Goal: Task Accomplishment & Management: Use online tool/utility

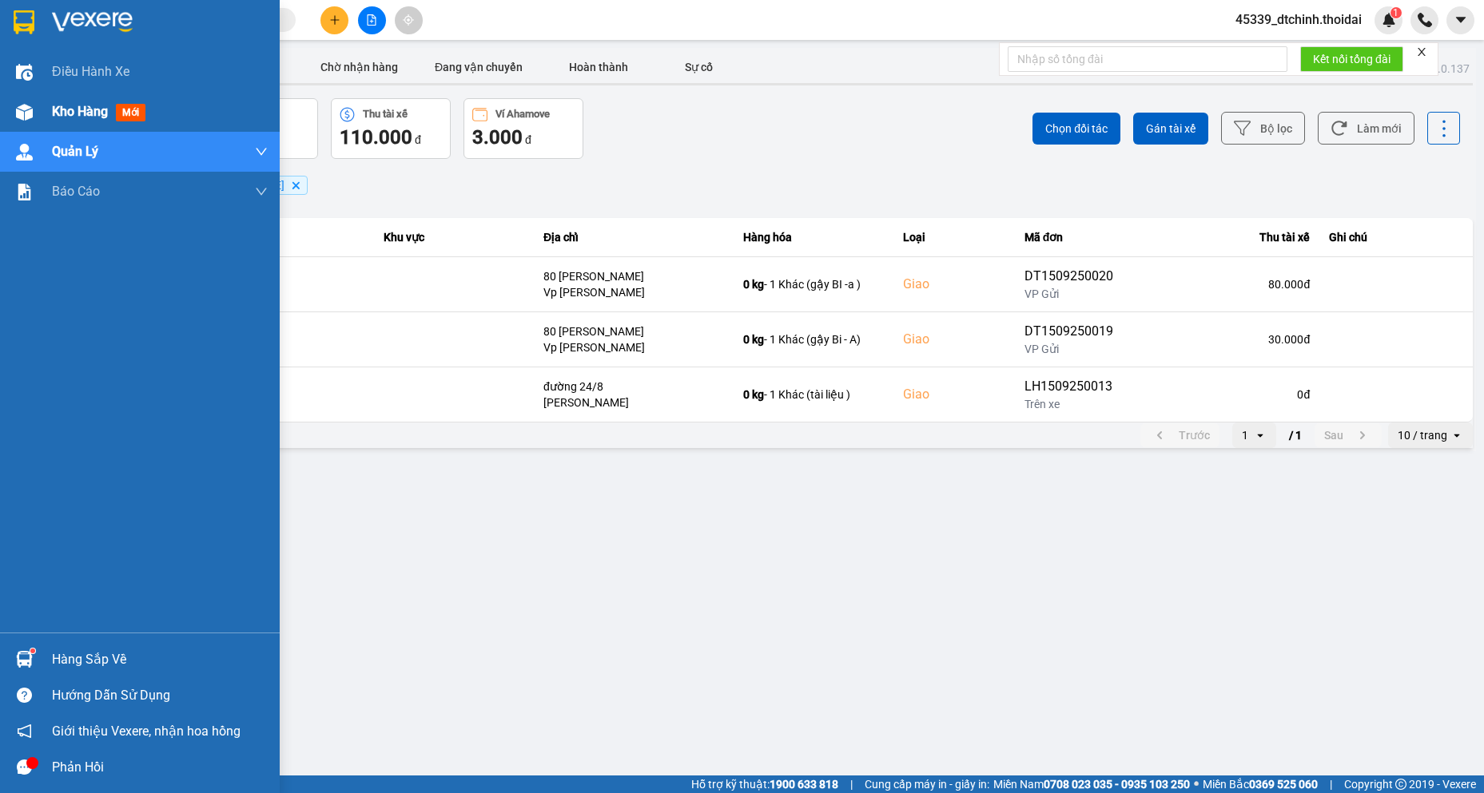
click at [38, 107] on div at bounding box center [24, 112] width 28 height 28
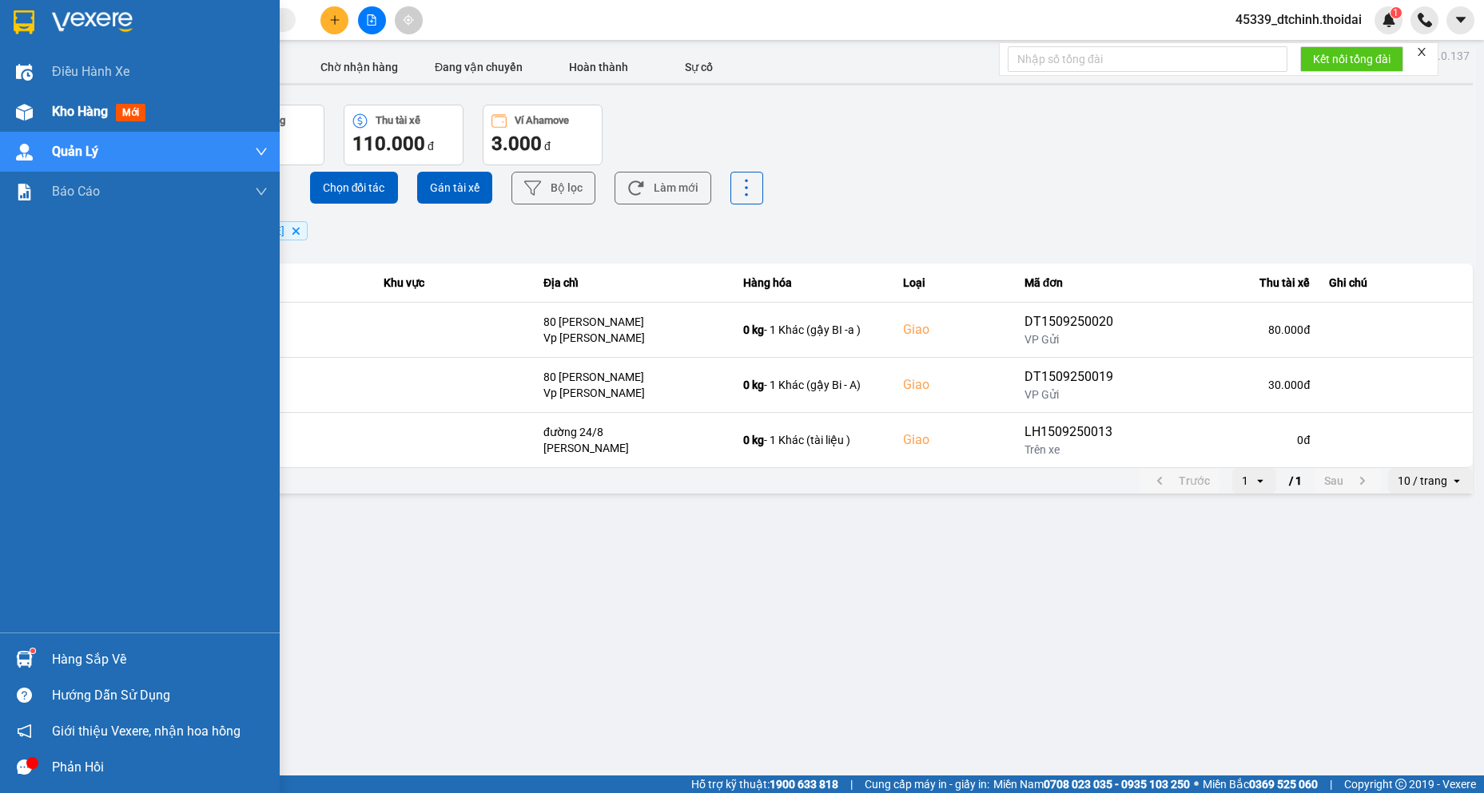
click at [38, 107] on div at bounding box center [24, 112] width 28 height 28
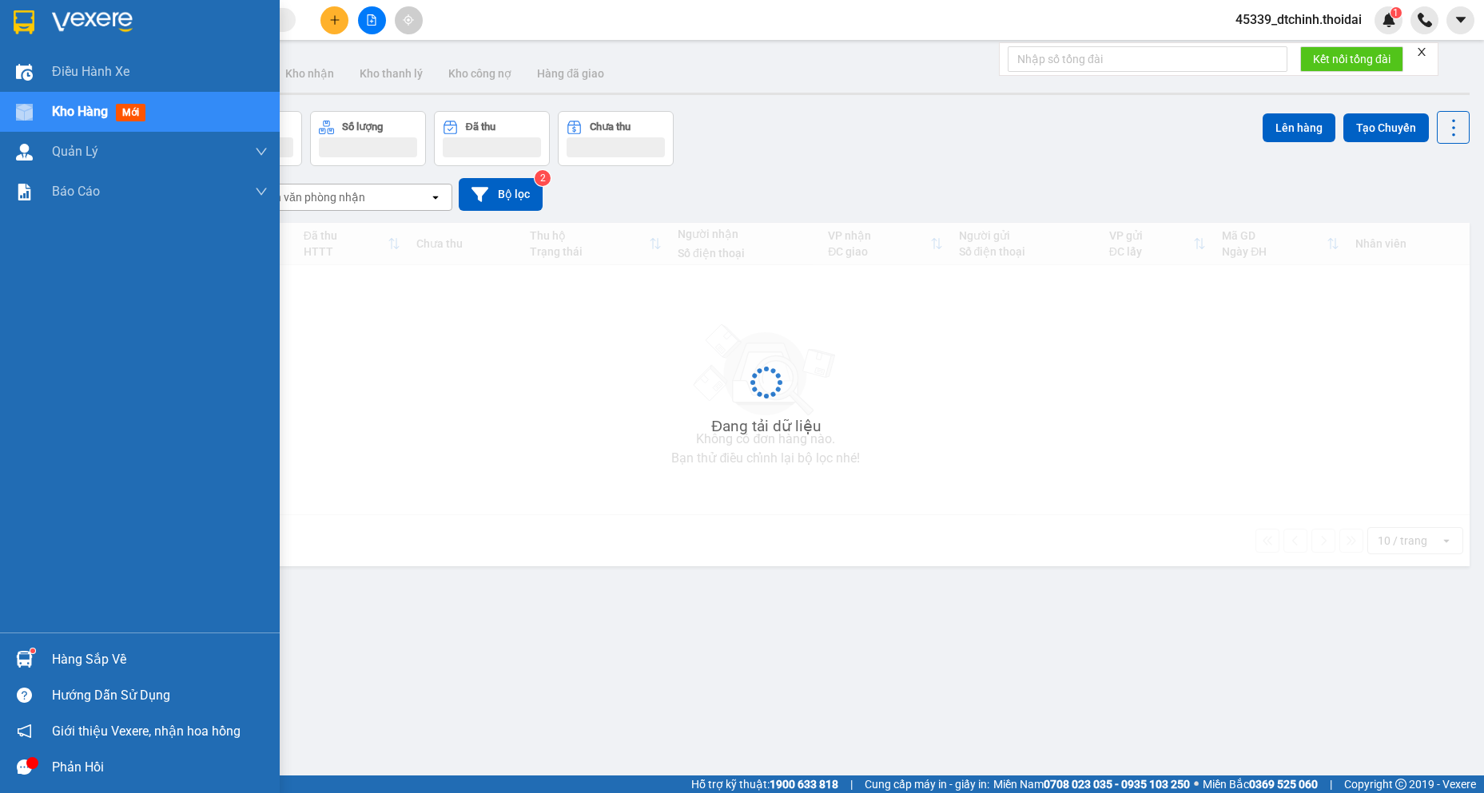
click at [38, 107] on div at bounding box center [24, 112] width 28 height 28
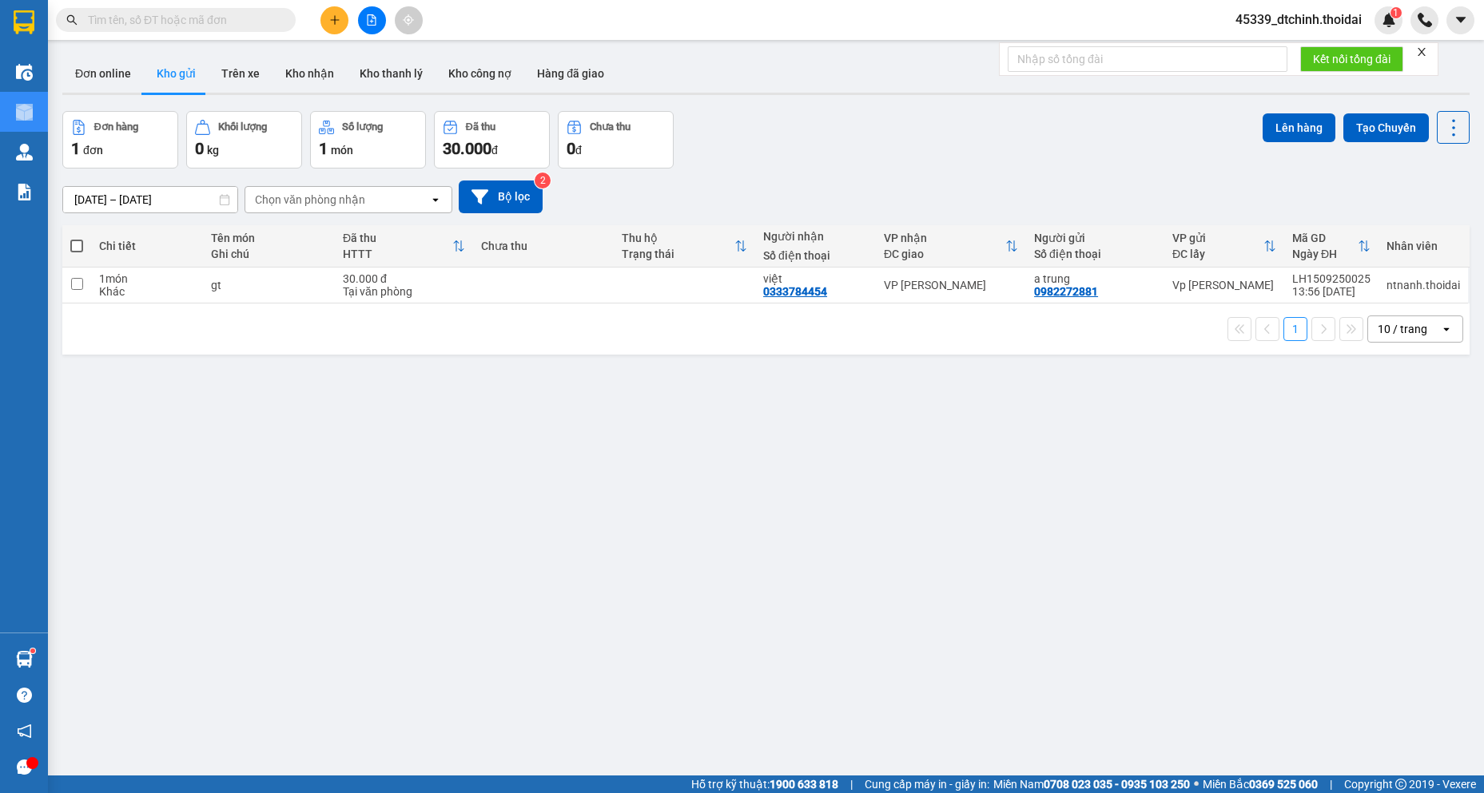
click at [193, 64] on button "Kho gửi" at bounding box center [176, 73] width 65 height 38
click at [1364, 289] on button at bounding box center [1375, 286] width 22 height 28
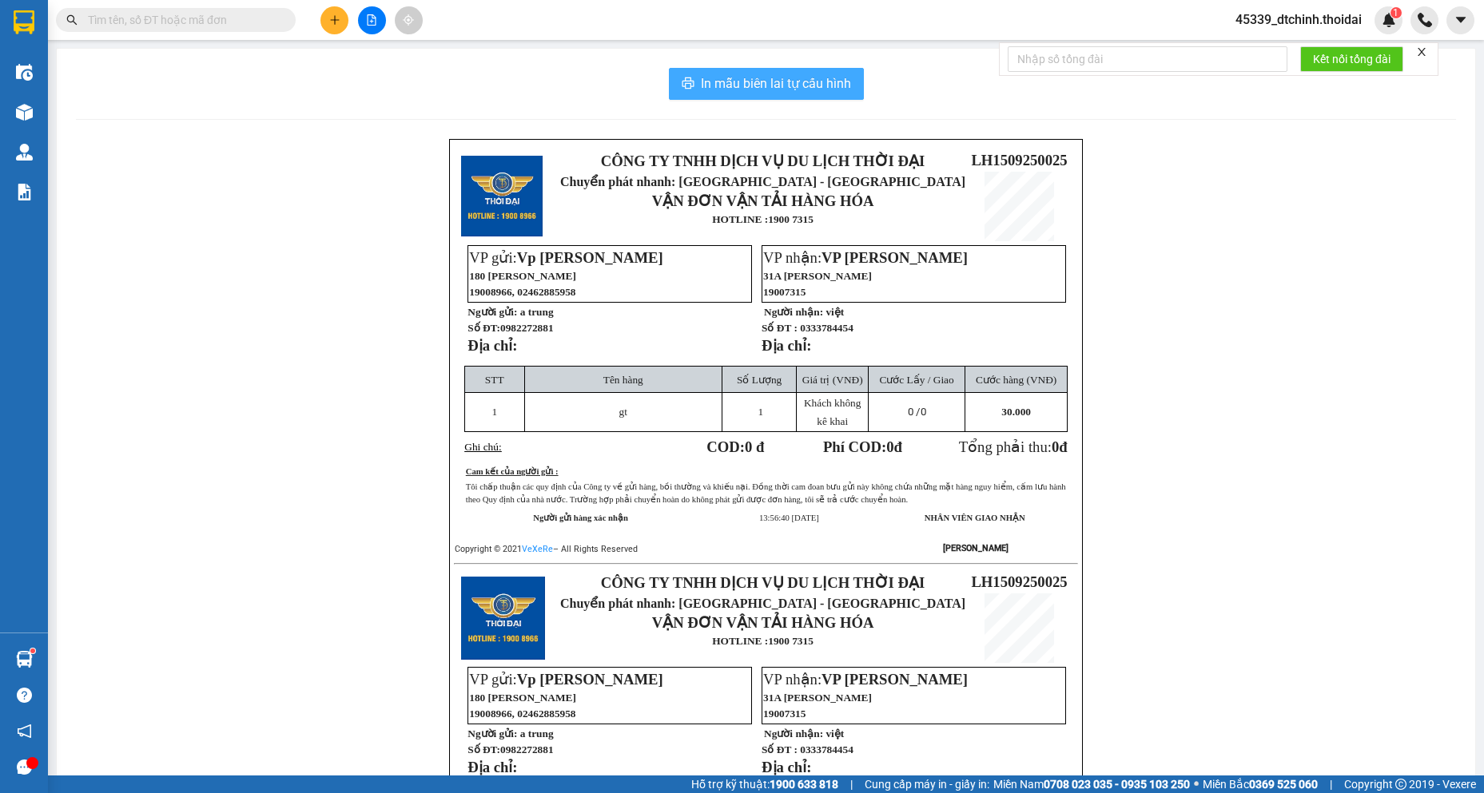
click at [751, 77] on span "In mẫu biên lai tự cấu hình" at bounding box center [776, 84] width 150 height 20
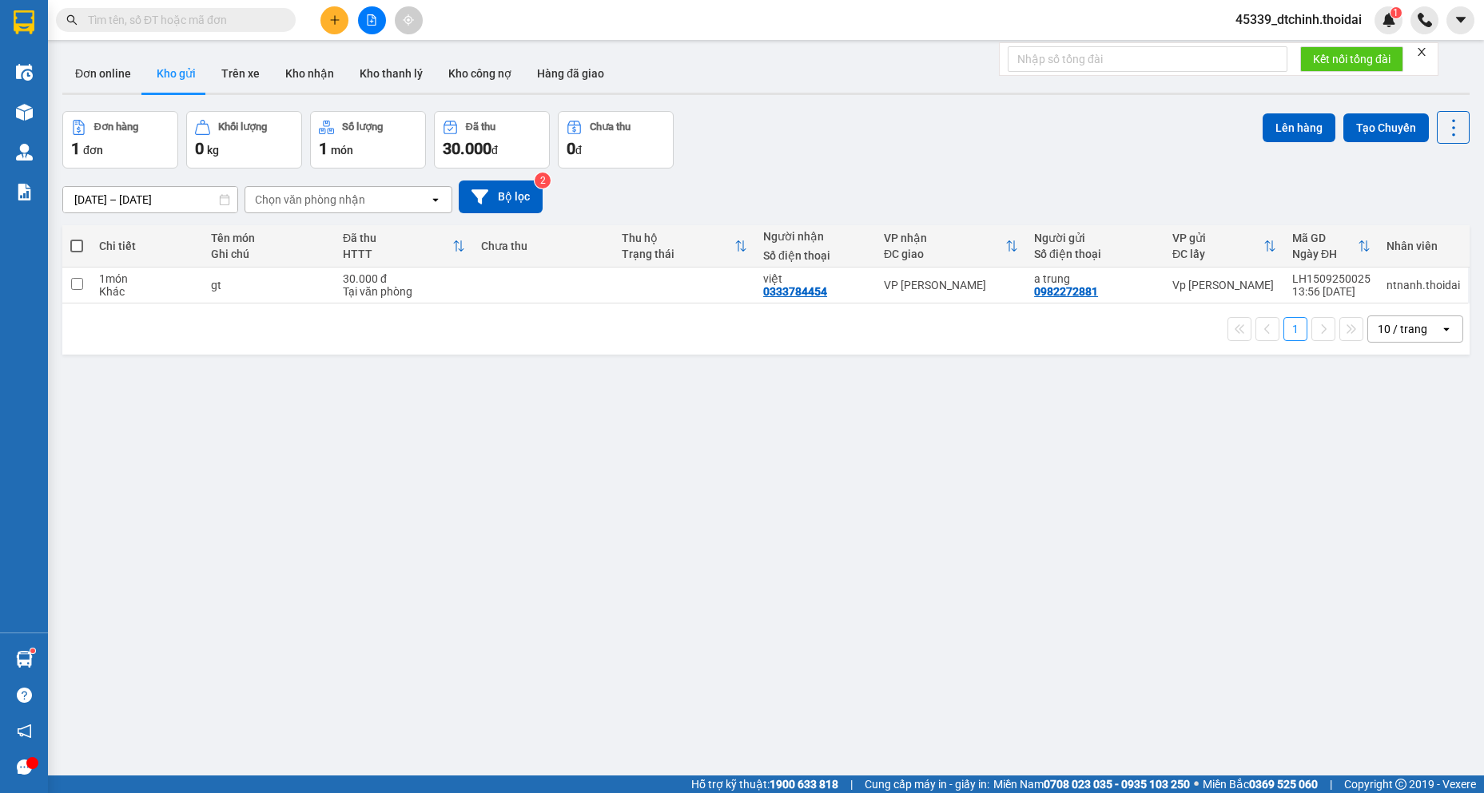
click at [590, 396] on div "ver 1.8.143 Đơn online Kho gửi Trên xe Kho nhận Kho thanh lý Kho công nợ Hàng đ…" at bounding box center [766, 444] width 1420 height 793
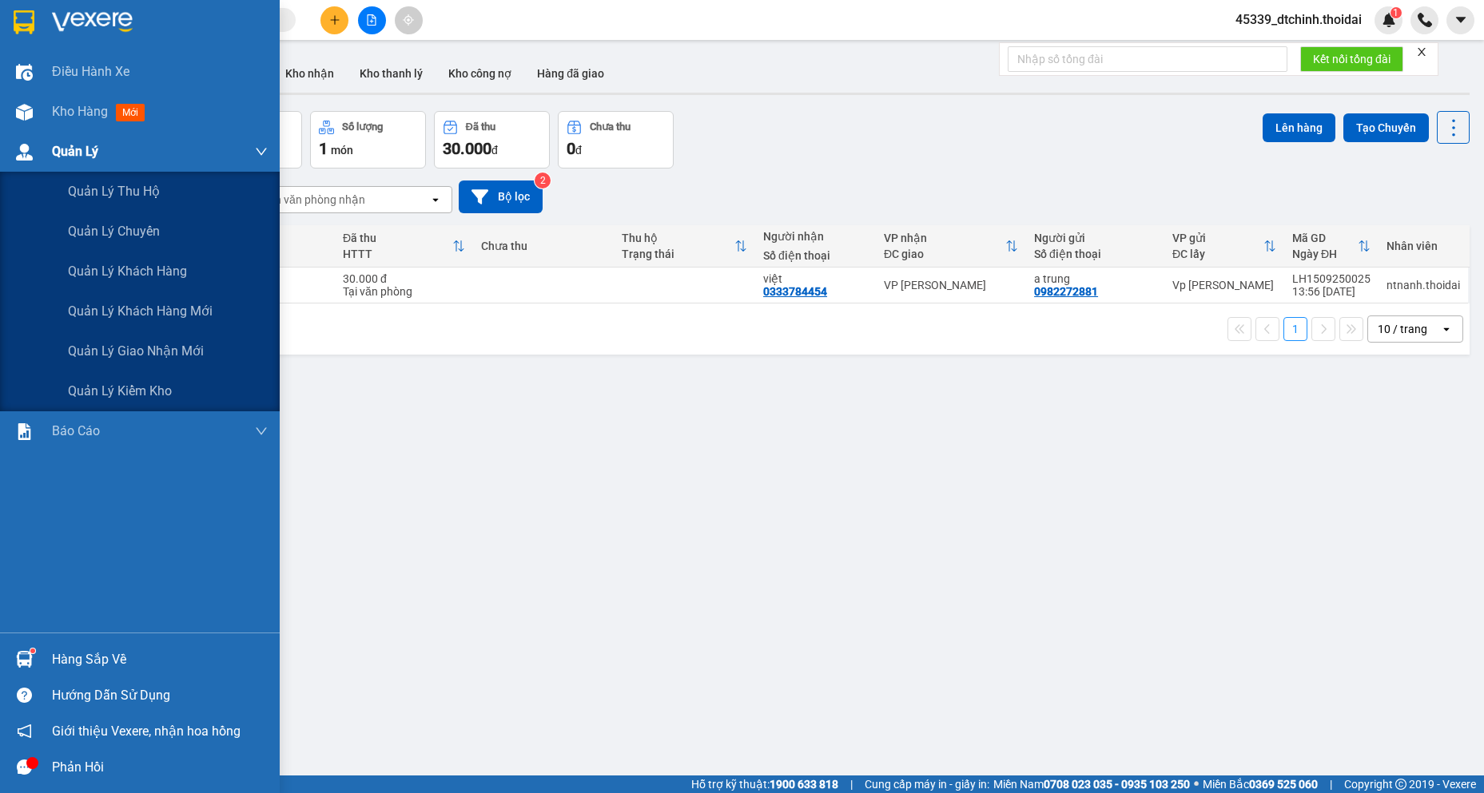
click at [70, 159] on span "Quản Lý" at bounding box center [75, 151] width 46 height 20
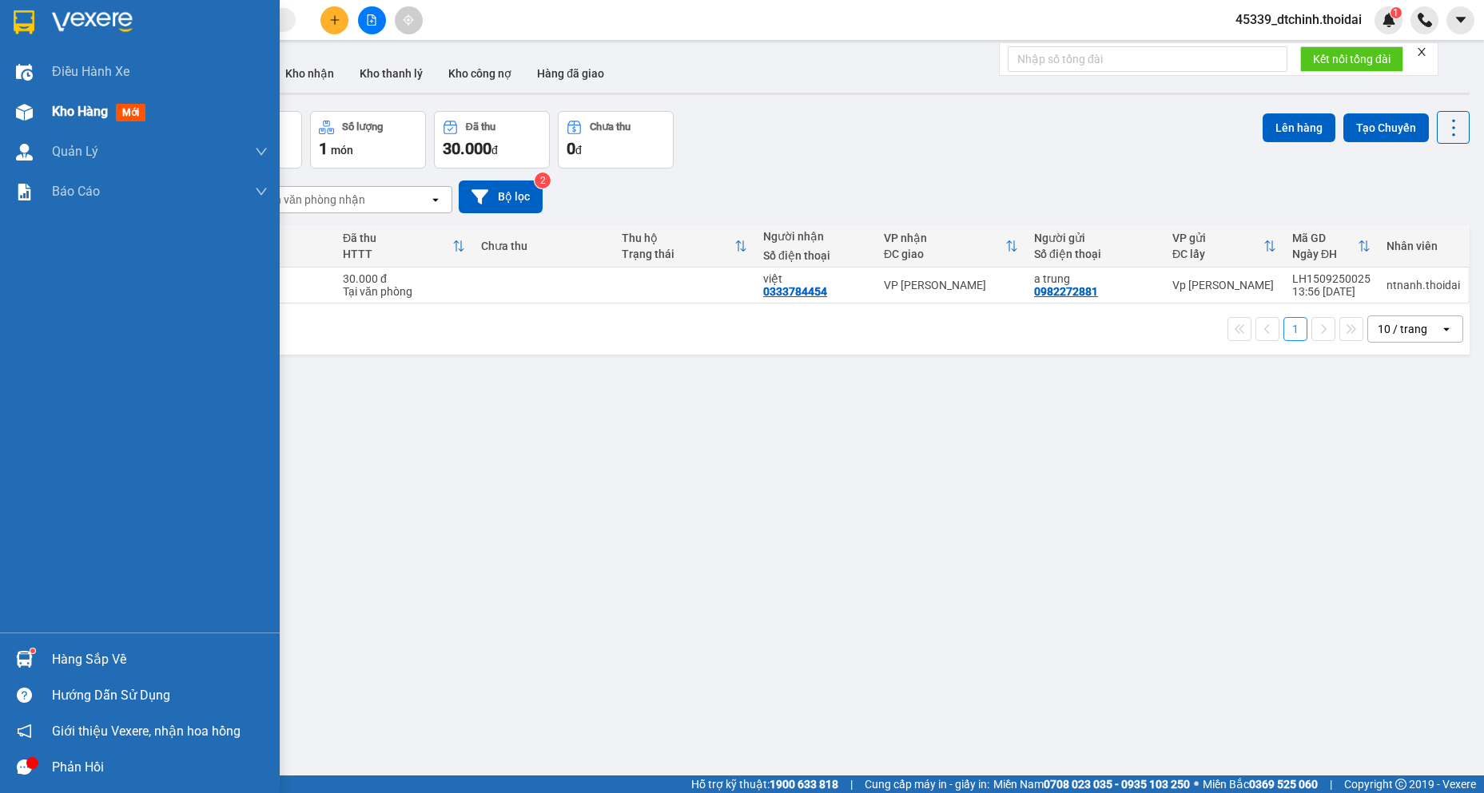
click at [62, 117] on span "Kho hàng" at bounding box center [80, 111] width 56 height 15
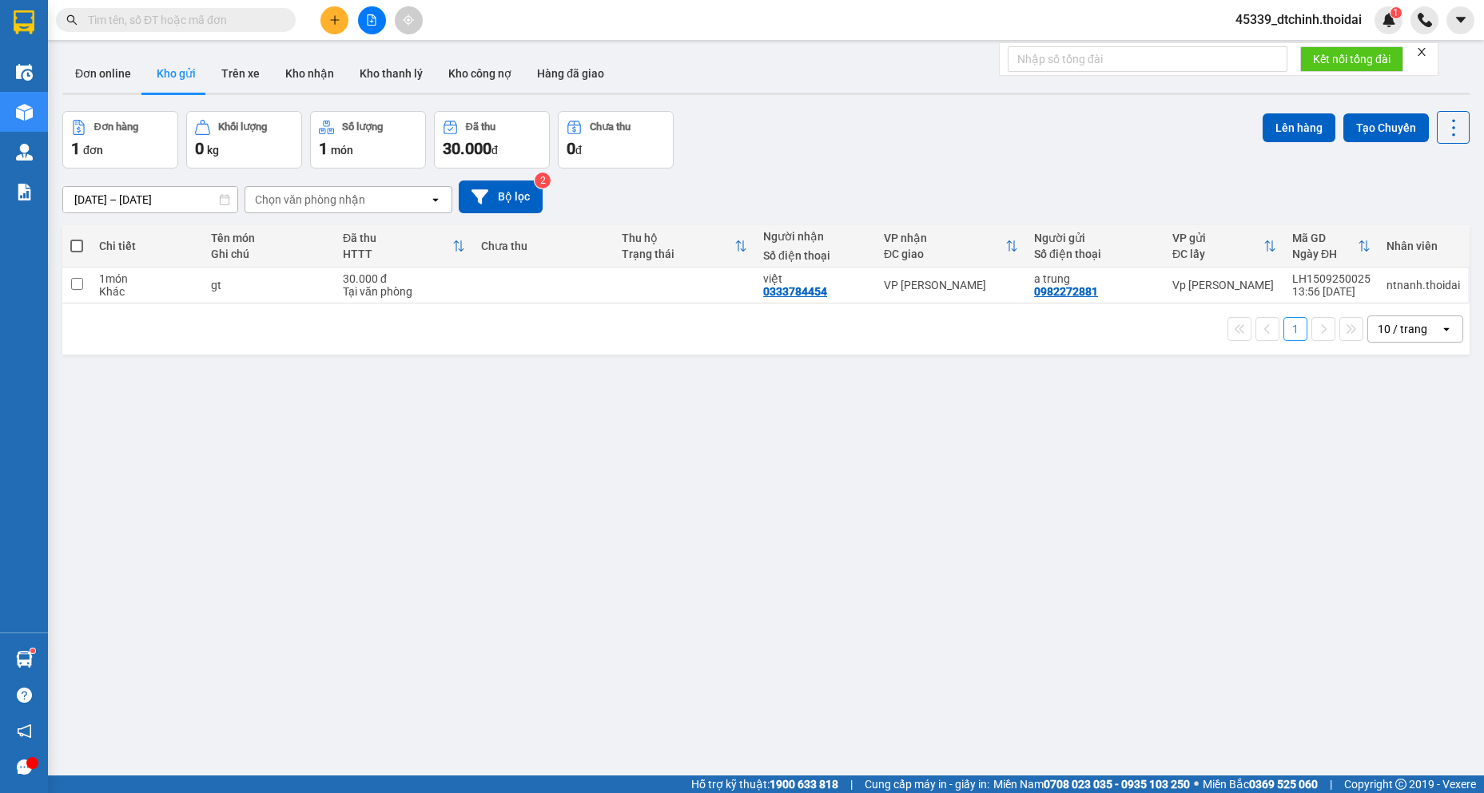
drag, startPoint x: 550, startPoint y: 486, endPoint x: 9, endPoint y: 401, distance: 547.5
click at [528, 477] on div "ver 1.8.143 Đơn online Kho gửi Trên xe Kho nhận Kho thanh lý Kho công nợ Hàng đ…" at bounding box center [766, 444] width 1420 height 793
click at [239, 71] on button "Trên xe" at bounding box center [241, 73] width 64 height 38
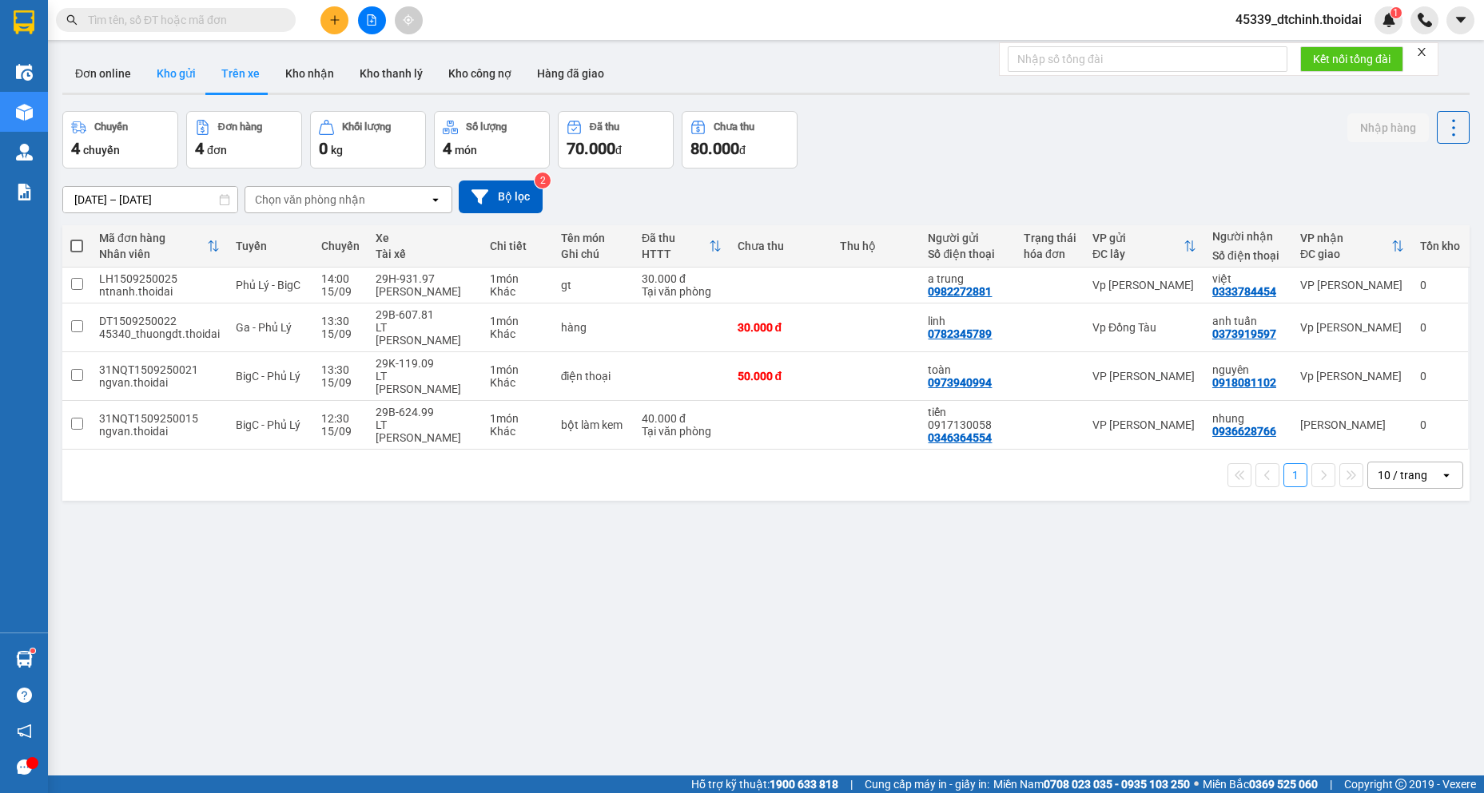
click at [176, 77] on button "Kho gửi" at bounding box center [176, 73] width 65 height 38
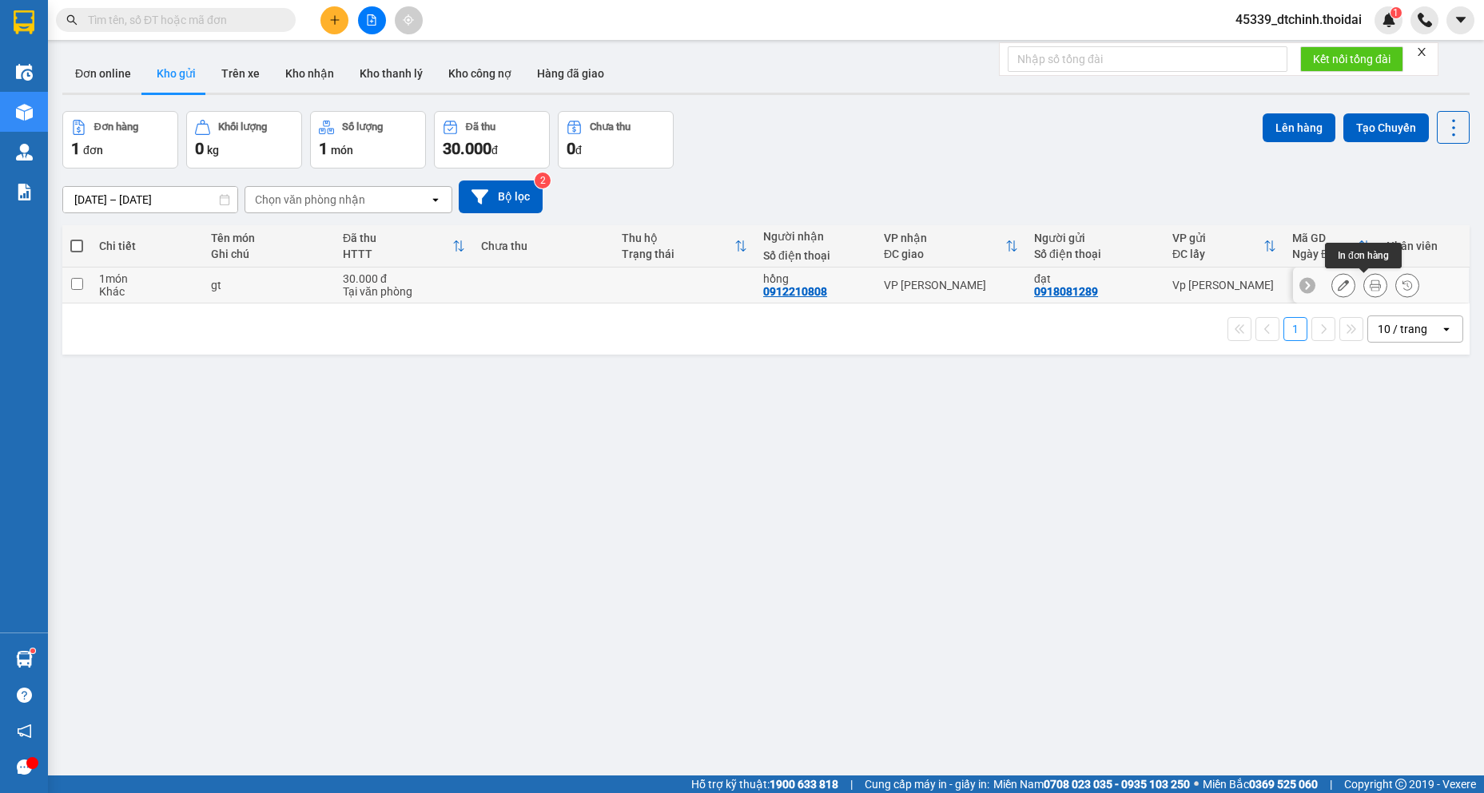
click at [1369, 282] on icon at bounding box center [1374, 285] width 11 height 11
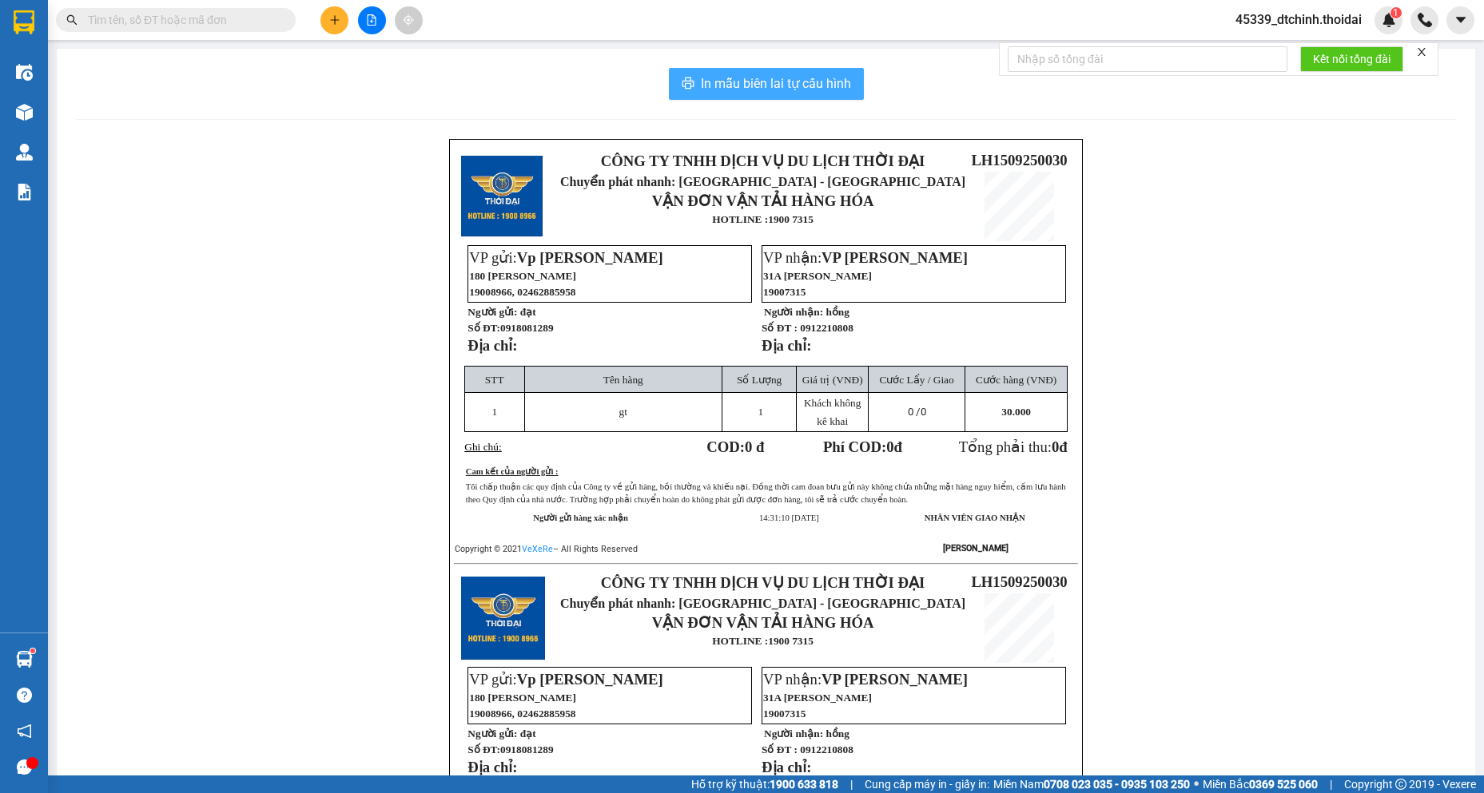
click at [753, 95] on button "In mẫu biên lai tự cấu hình" at bounding box center [766, 84] width 195 height 32
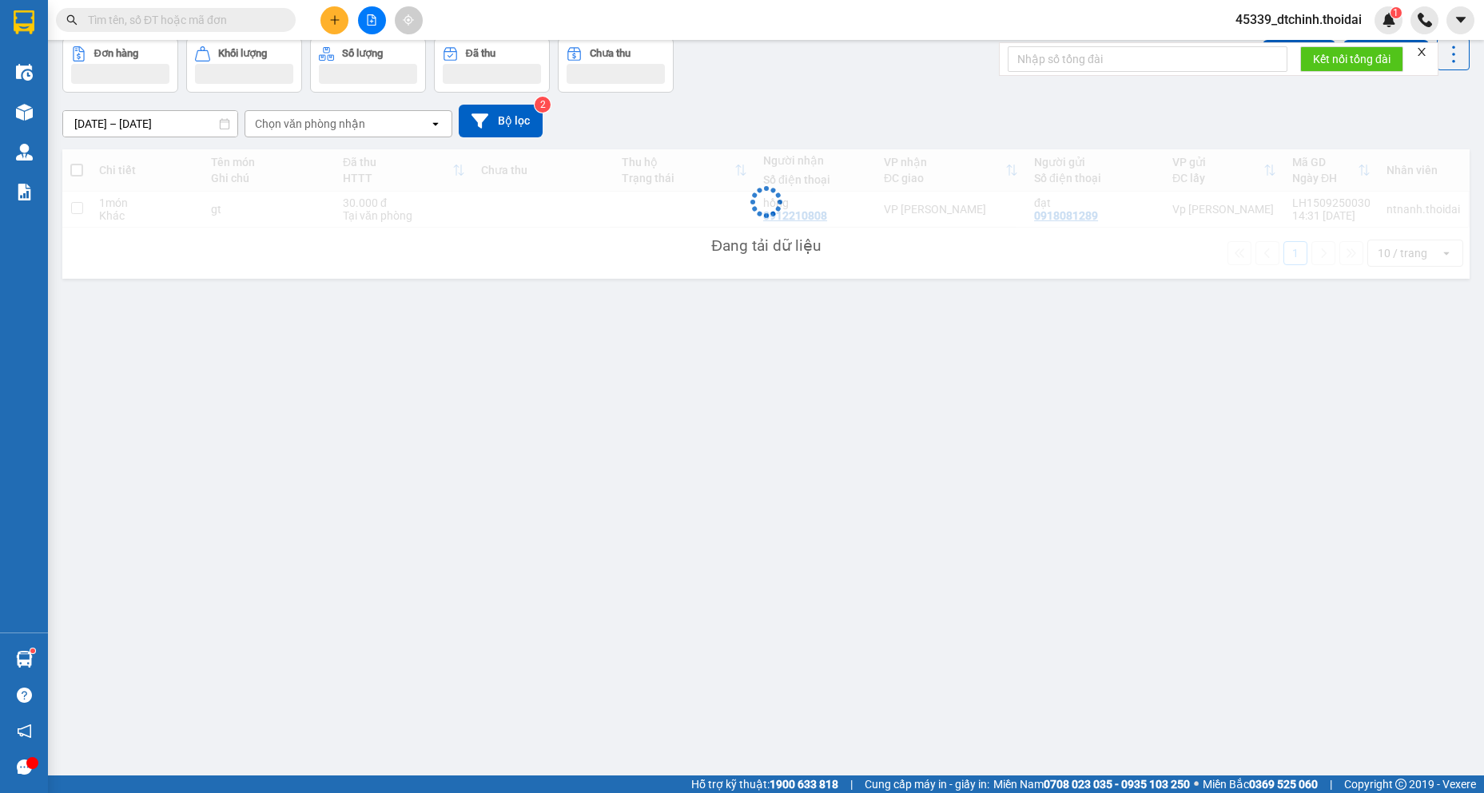
scroll to position [74, 0]
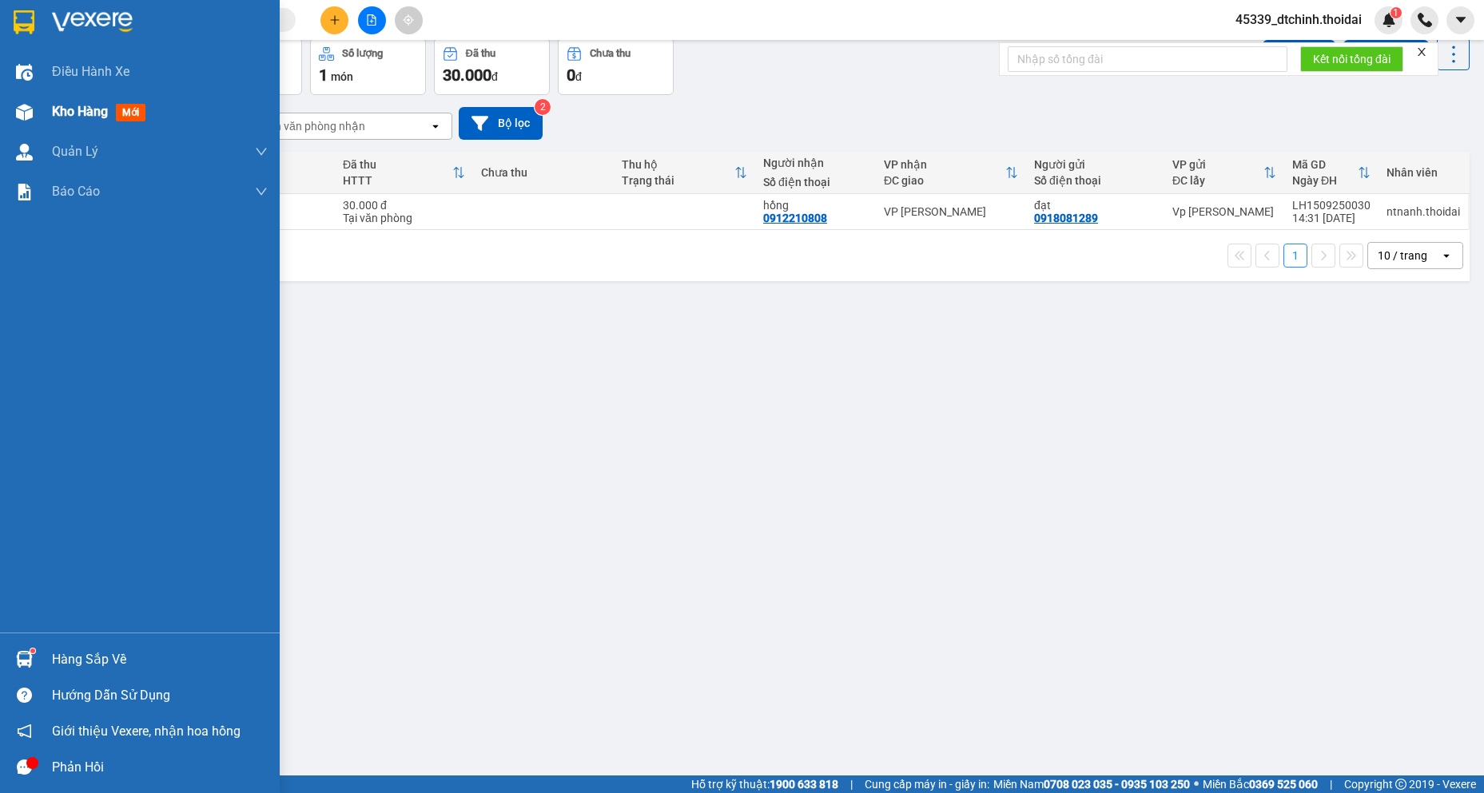
click at [73, 113] on span "Kho hàng" at bounding box center [80, 111] width 56 height 15
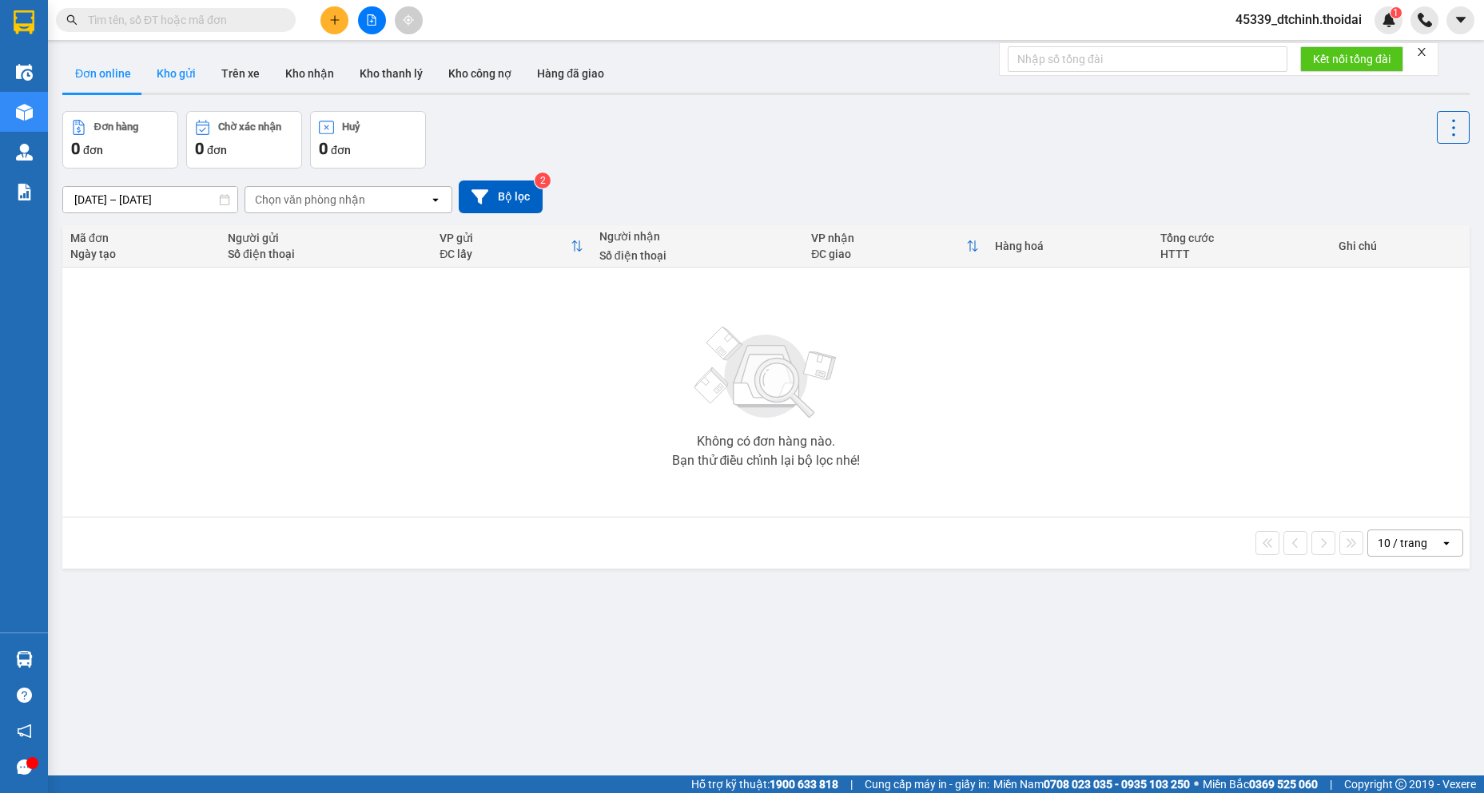
click at [168, 70] on button "Kho gửi" at bounding box center [176, 73] width 65 height 38
type input "[DATE] – [DATE]"
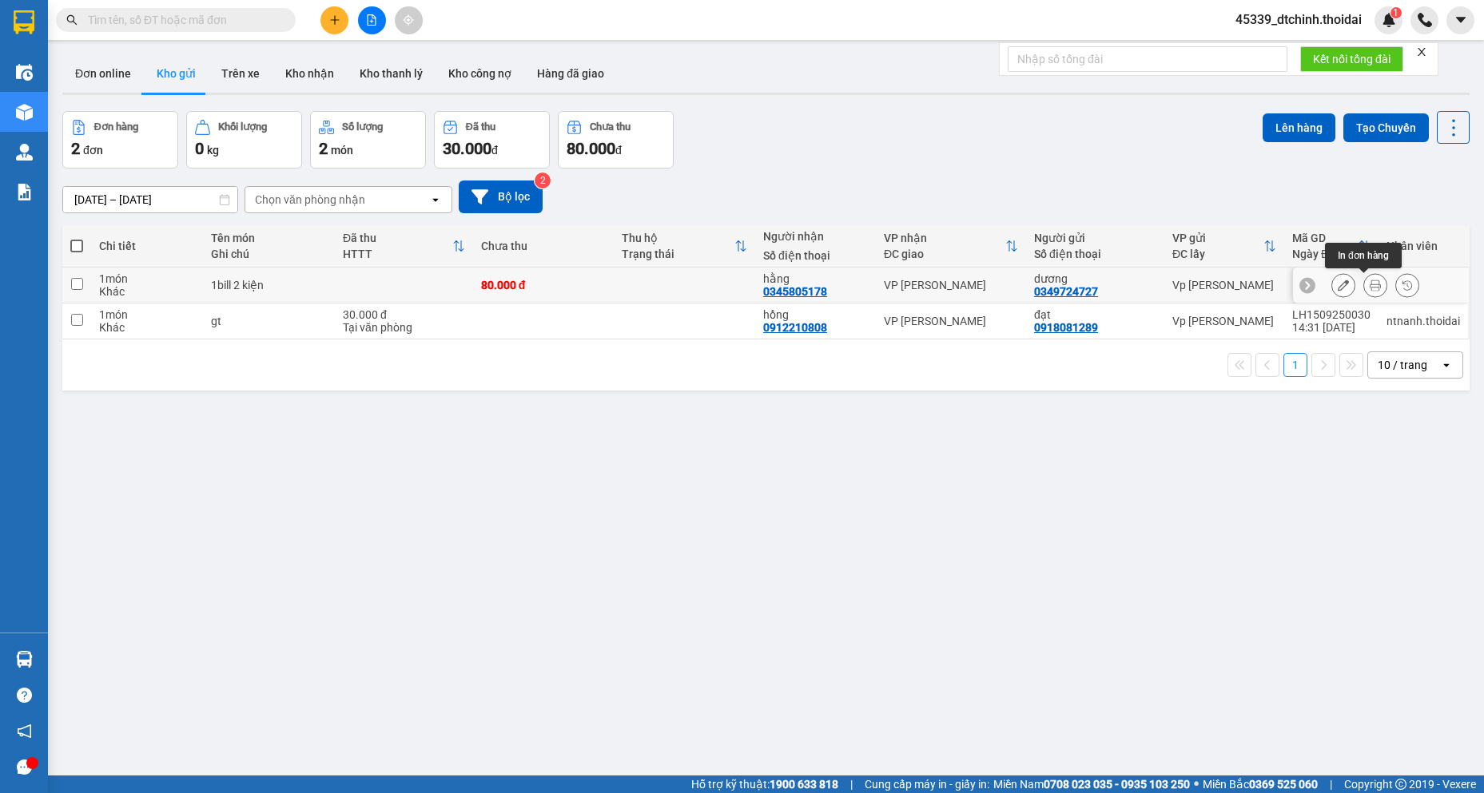
click at [1373, 284] on button at bounding box center [1375, 286] width 22 height 28
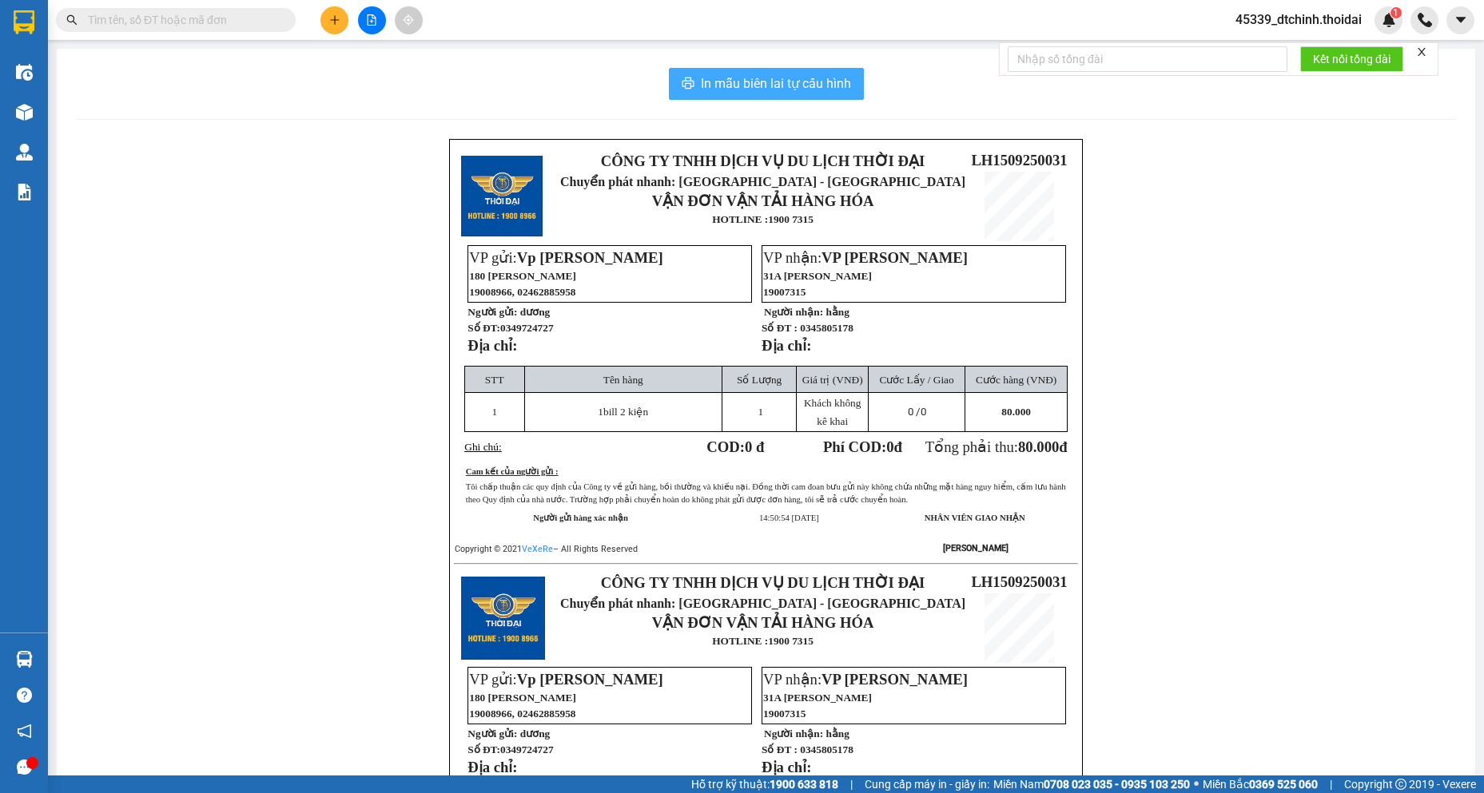
click at [790, 86] on span "In mẫu biên lai tự cấu hình" at bounding box center [776, 84] width 150 height 20
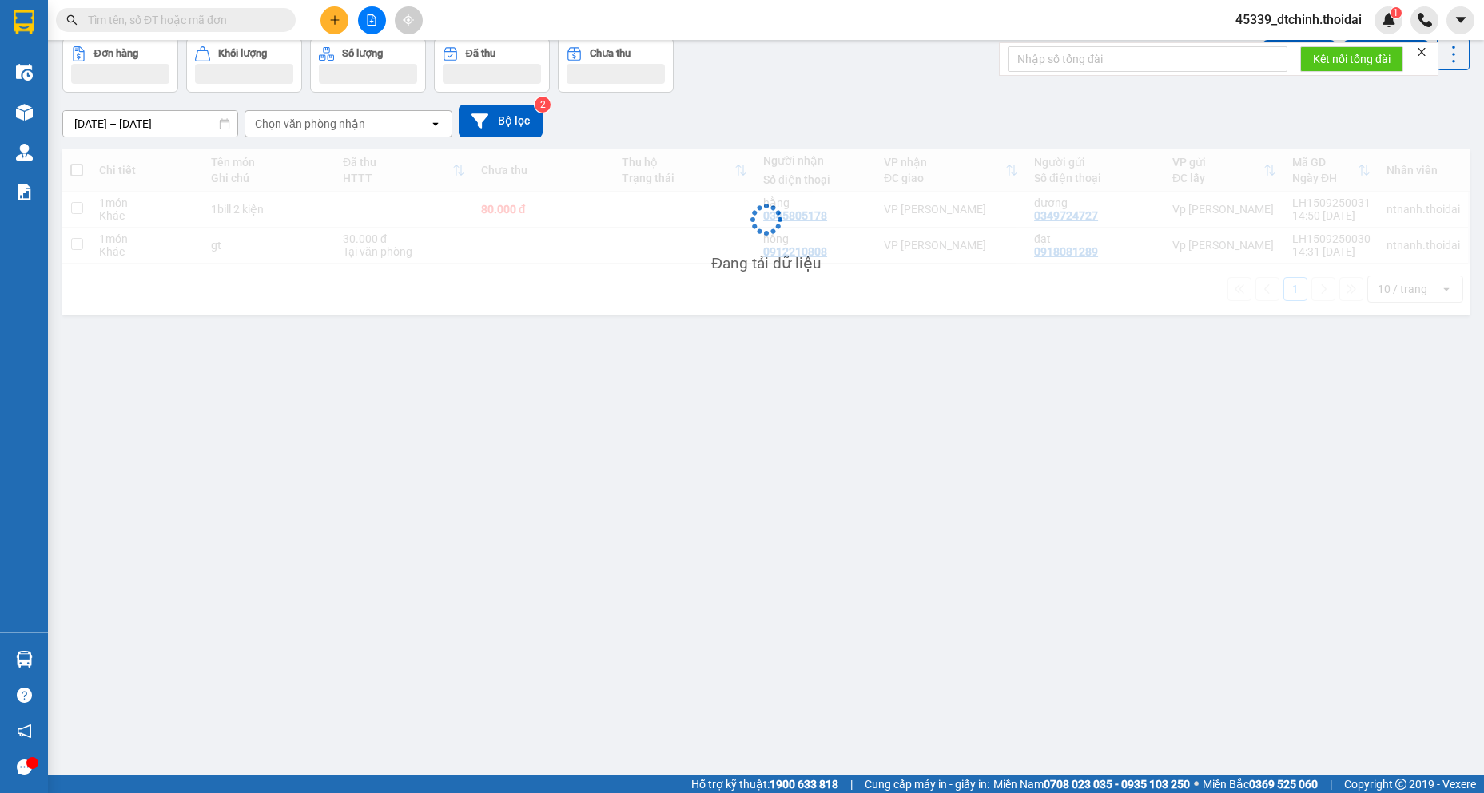
scroll to position [74, 0]
